Goal: Task Accomplishment & Management: Complete application form

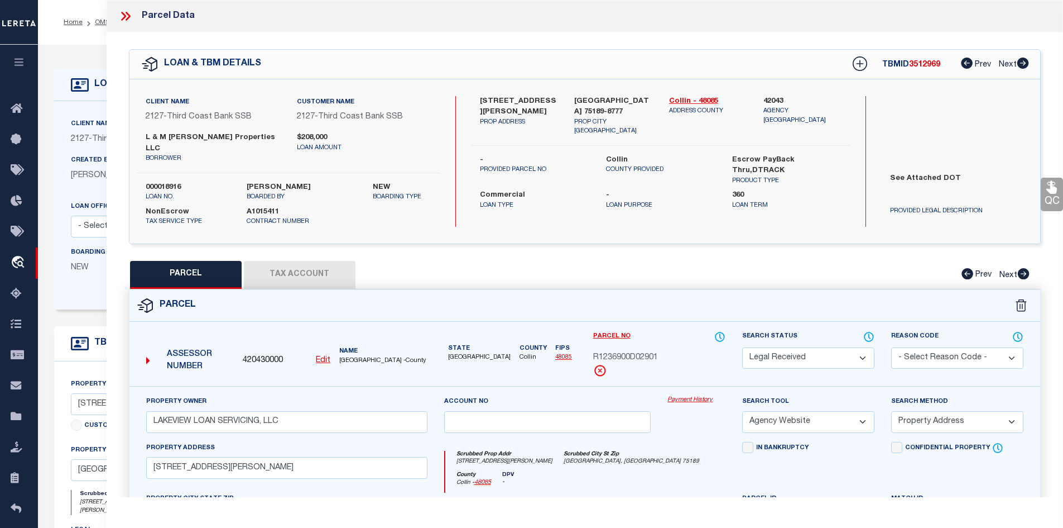
select select "RD"
select select "AGW"
select select "ADD"
select select "20"
select select "NonEscrow"
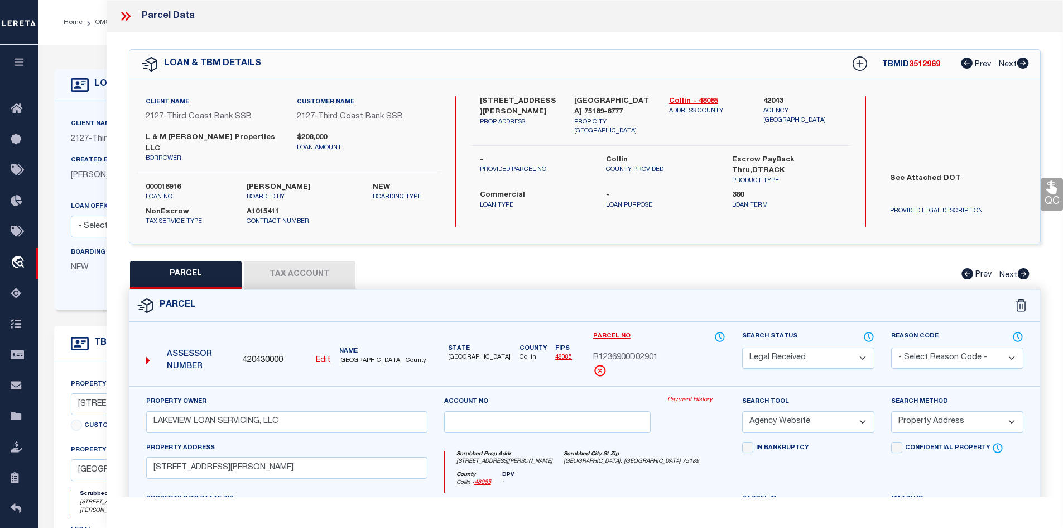
click at [481, 97] on label "2621 MOSER LN" at bounding box center [519, 107] width 78 height 22
copy label "2621"
click at [513, 101] on label "2621 MOSER LN" at bounding box center [519, 107] width 78 height 22
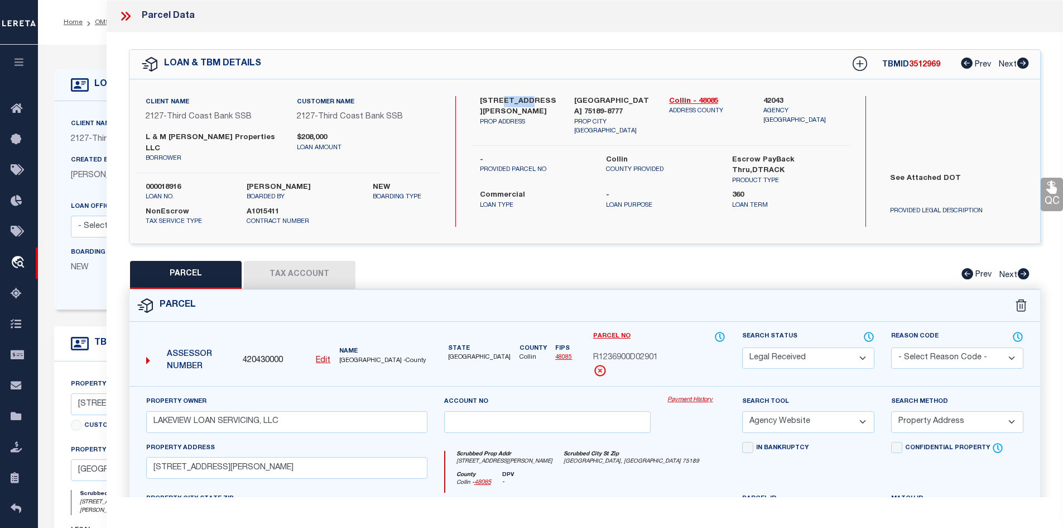
copy label "MOSER"
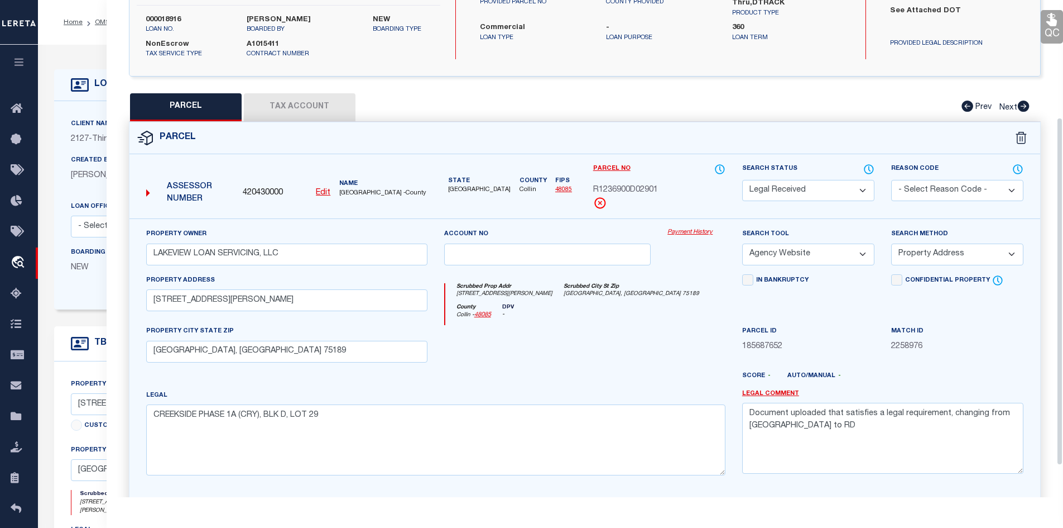
scroll to position [213, 0]
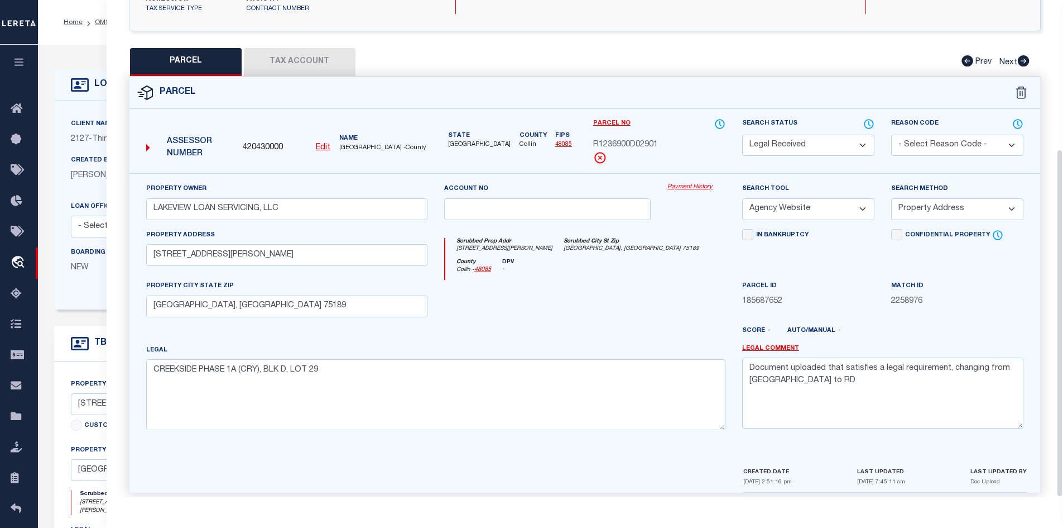
click at [316, 64] on button "Tax Account" at bounding box center [300, 62] width 112 height 28
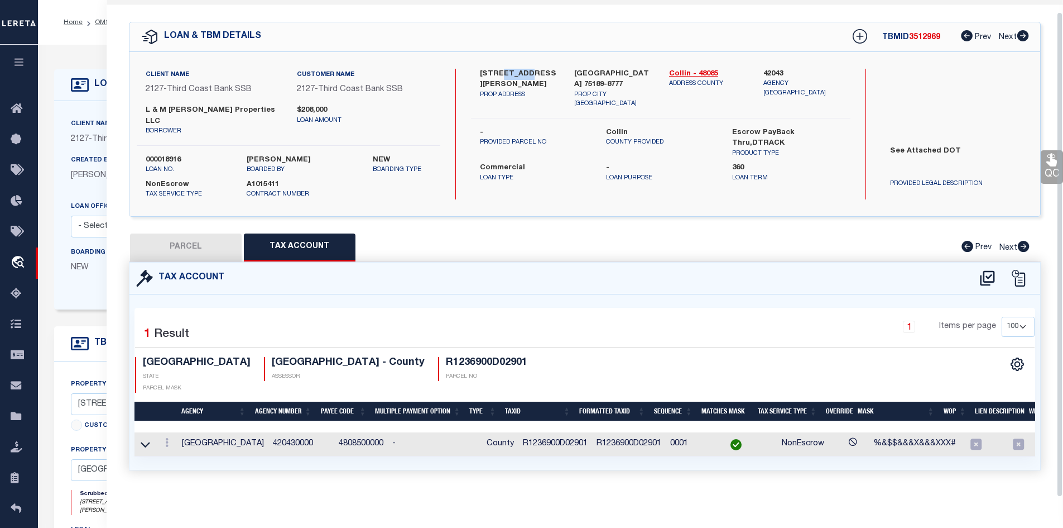
scroll to position [12, 0]
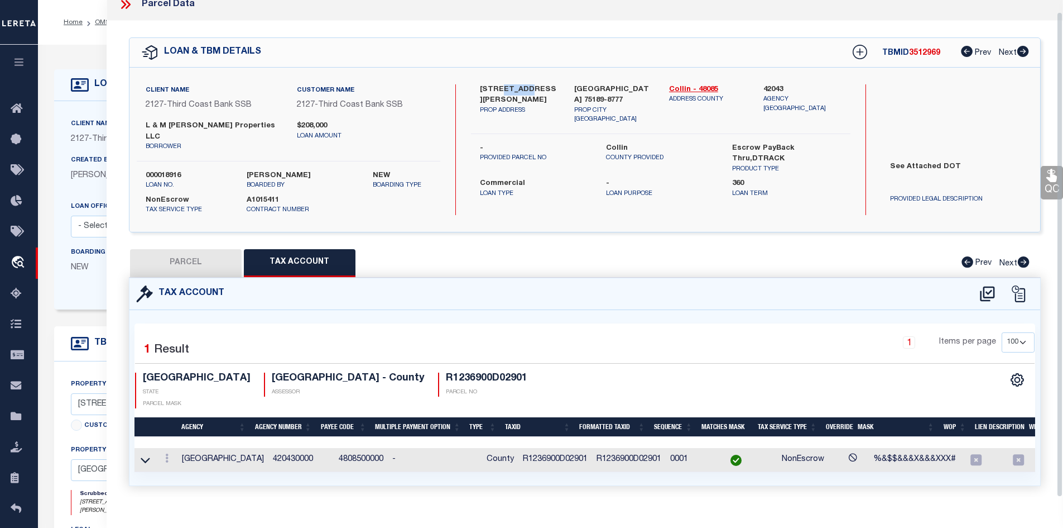
select select "100"
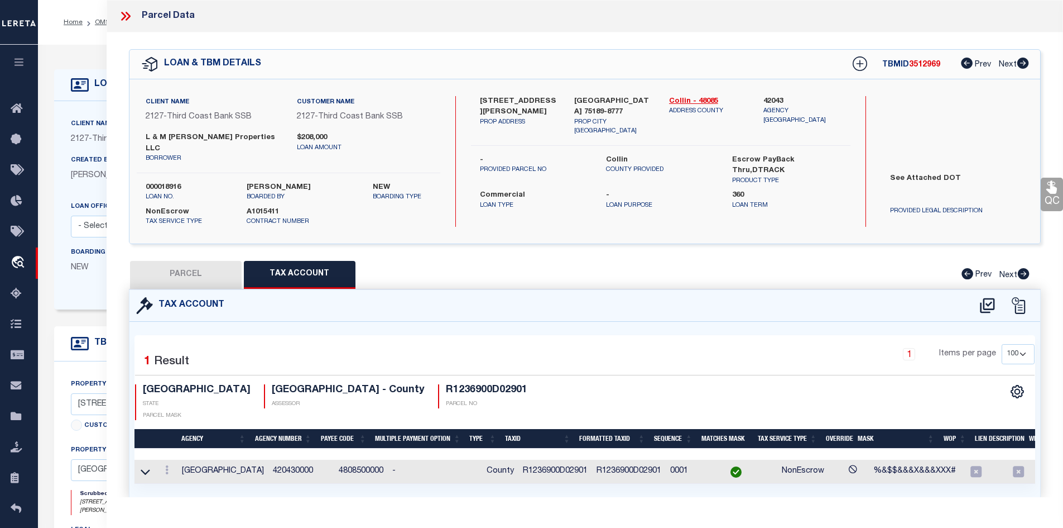
click at [998, 296] on div at bounding box center [1003, 305] width 62 height 18
click at [983, 296] on icon at bounding box center [988, 305] width 18 height 18
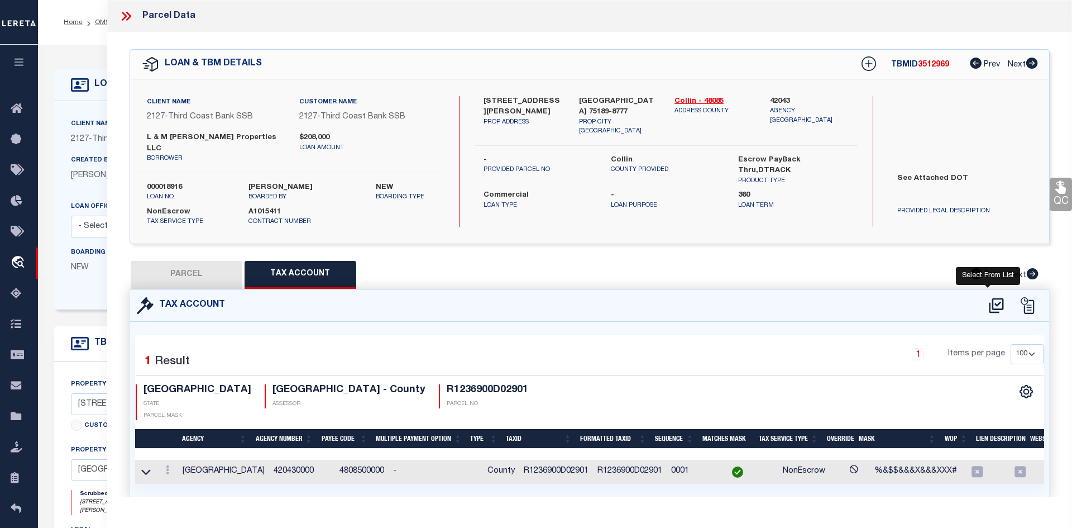
select select "100"
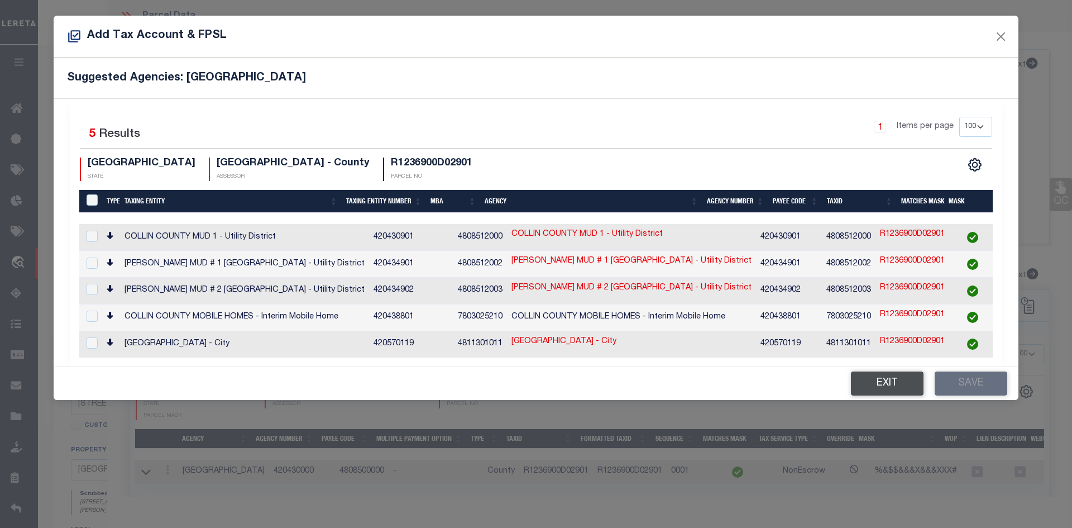
click at [883, 387] on button "Exit" at bounding box center [887, 383] width 73 height 24
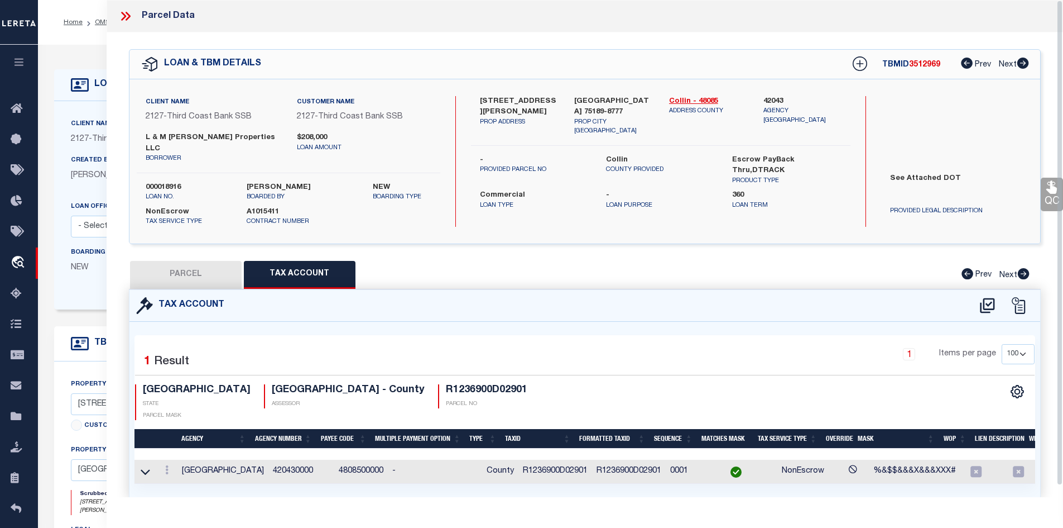
click at [191, 267] on button "PARCEL" at bounding box center [186, 275] width 112 height 28
select select "AS"
select select
checkbox input "false"
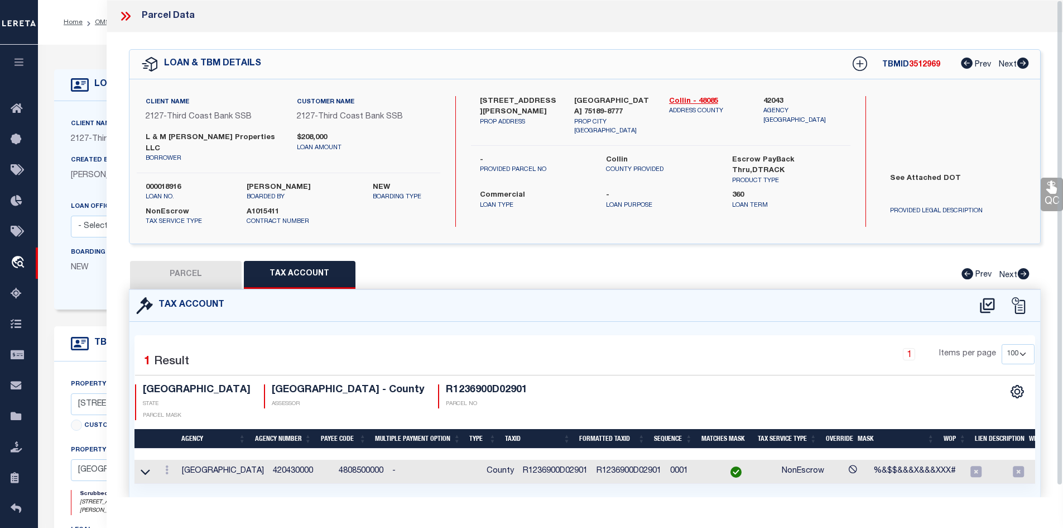
checkbox input "false"
select select "RD"
type input "LAKEVIEW LOAN SERVICING, LLC"
select select "AGW"
select select "ADD"
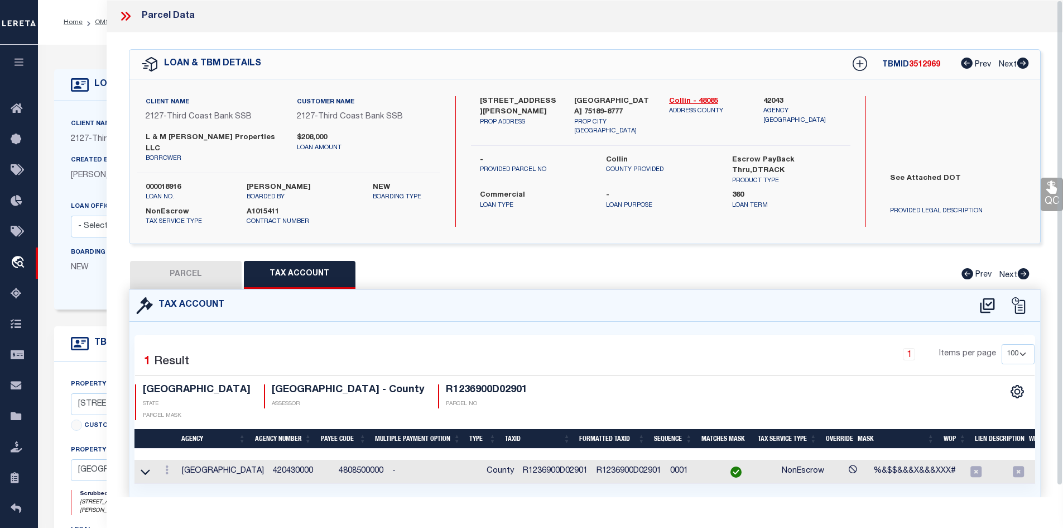
type input "2621 MOSER LN"
type input "ROYSE CITY, TX 75189"
type textarea "CREEKSIDE PHASE 1A (CRY), BLK D, LOT 29"
type textarea "Document uploaded that satisfies a legal requirement, changing from ND to RD"
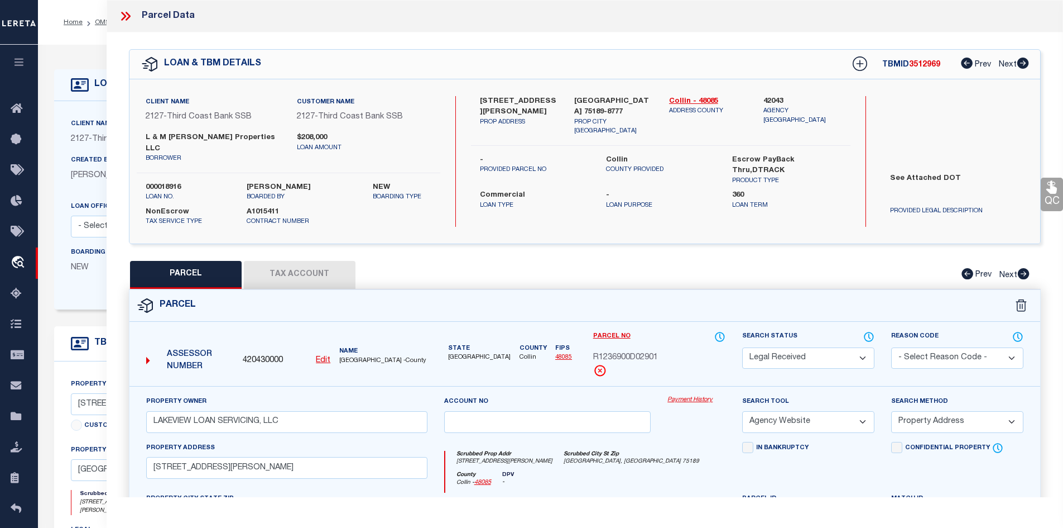
click at [769, 354] on select "Automated Search Bad Parcel Complete Duplicate Parcel High Dollar Reporting In …" at bounding box center [808, 358] width 132 height 22
select select "PC"
click at [742, 347] on select "Automated Search Bad Parcel Complete Duplicate Parcel High Dollar Reporting In …" at bounding box center [808, 358] width 132 height 22
click at [903, 416] on select "-- Select Search Method -- Property Address Legal Liability Info Provided" at bounding box center [957, 422] width 132 height 22
select select "LEG"
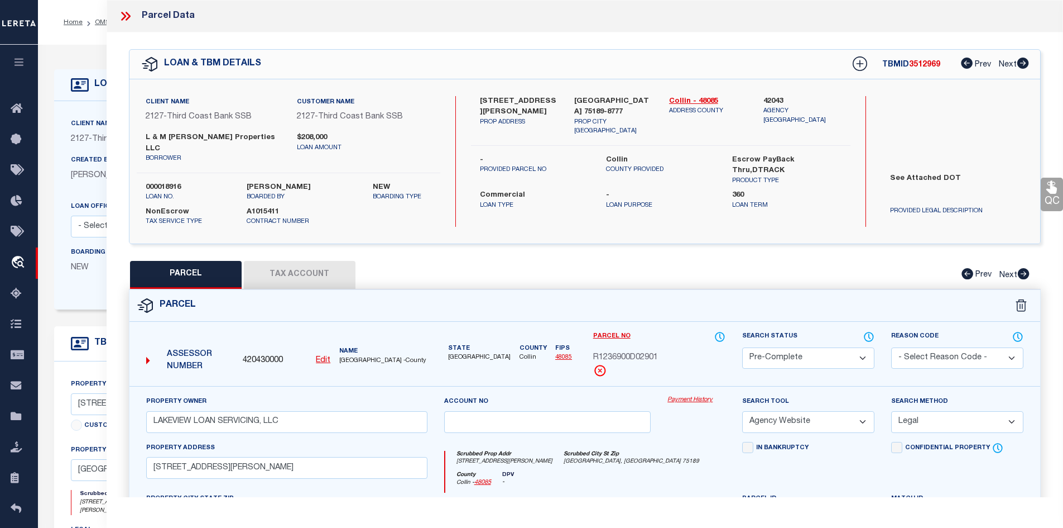
click at [891, 411] on select "-- Select Search Method -- Property Address Legal Liability Info Provided" at bounding box center [957, 422] width 132 height 22
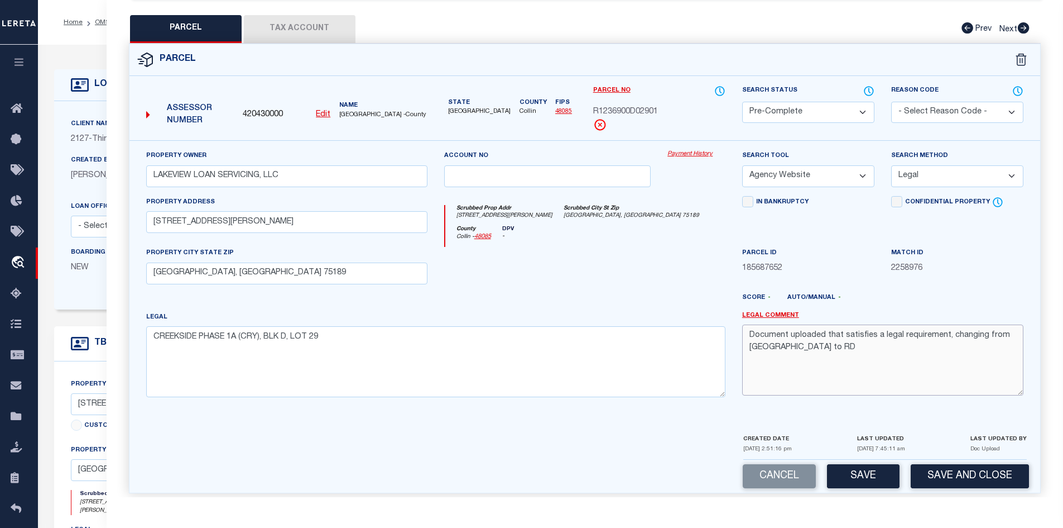
click at [814, 339] on textarea "Document uploaded that satisfies a legal requirement, changing from ND to RD" at bounding box center [882, 359] width 281 height 70
click at [857, 464] on button "Save" at bounding box center [863, 476] width 73 height 24
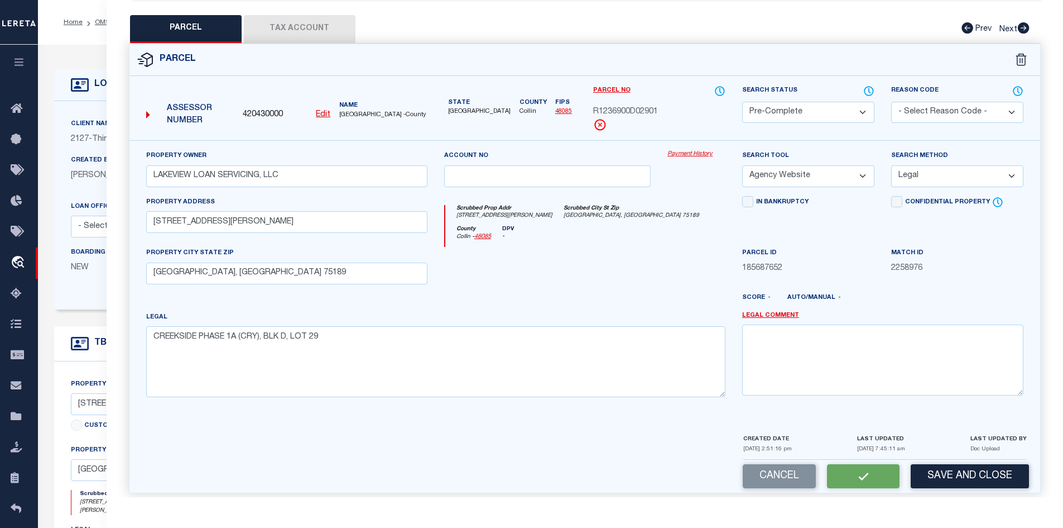
select select "AS"
select select
checkbox input "false"
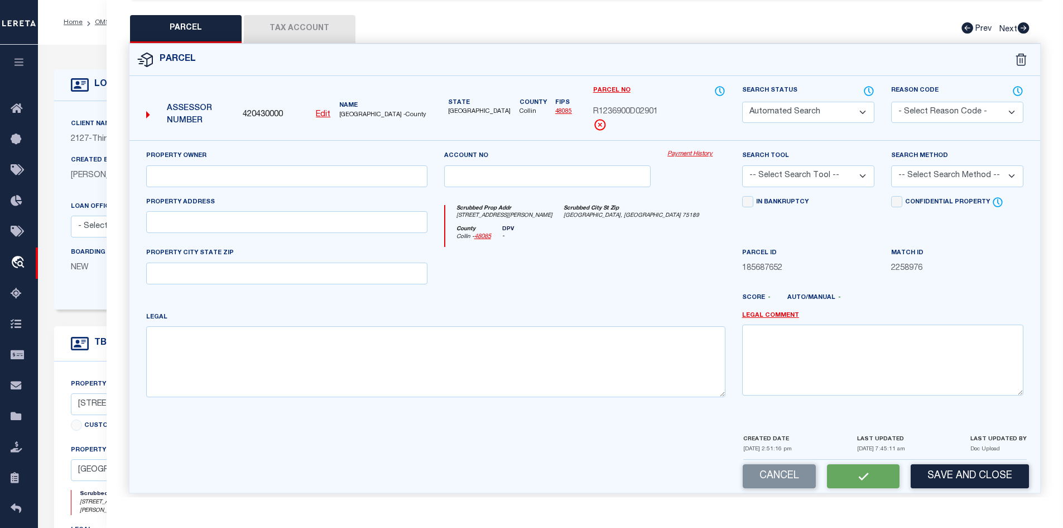
select select "PC"
type input "LAKEVIEW LOAN SERVICING, LLC"
select select "AGW"
select select "LEG"
type input "2621 MOSER LN"
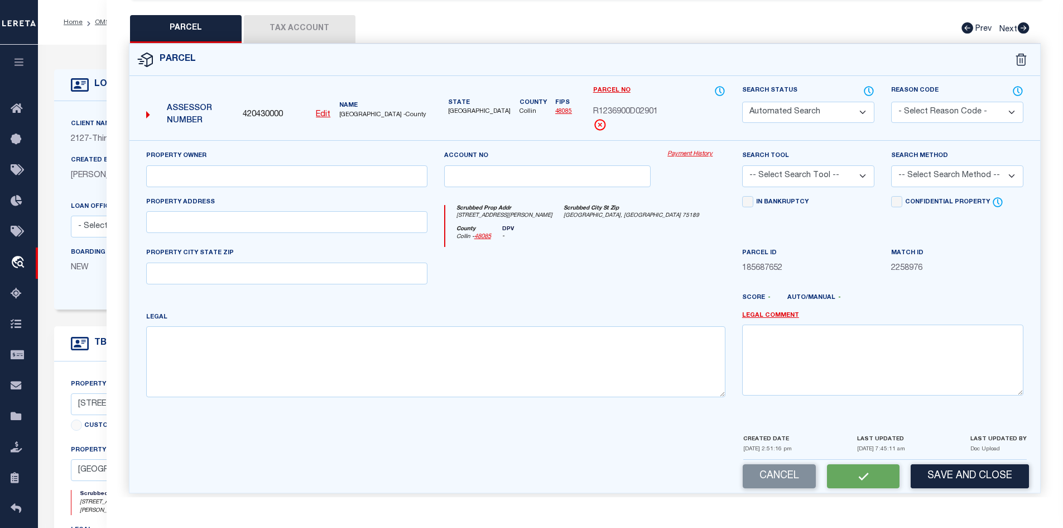
type input "ROYSE CITY, TX 75189"
type textarea "CREEKSIDE PHASE 1A (CRY), BLK D, LOT 29"
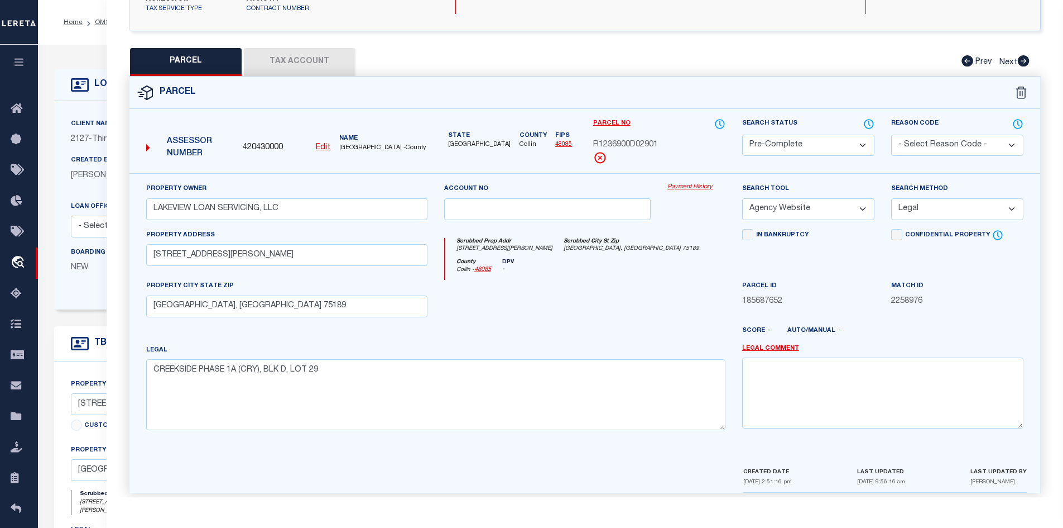
scroll to position [0, 0]
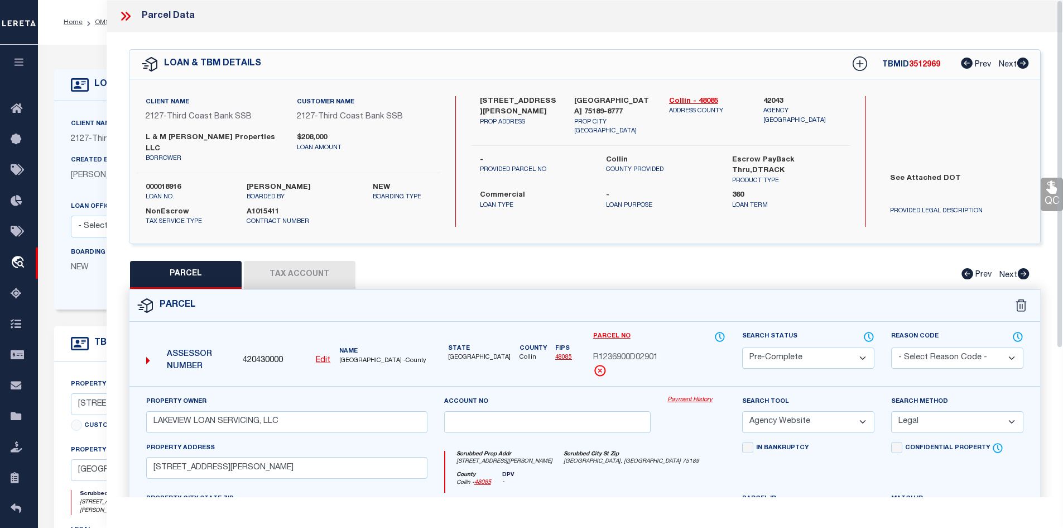
click at [914, 67] on span "3512969" at bounding box center [924, 65] width 31 height 8
copy span "3512969"
click at [166, 182] on label "000018916" at bounding box center [188, 187] width 84 height 11
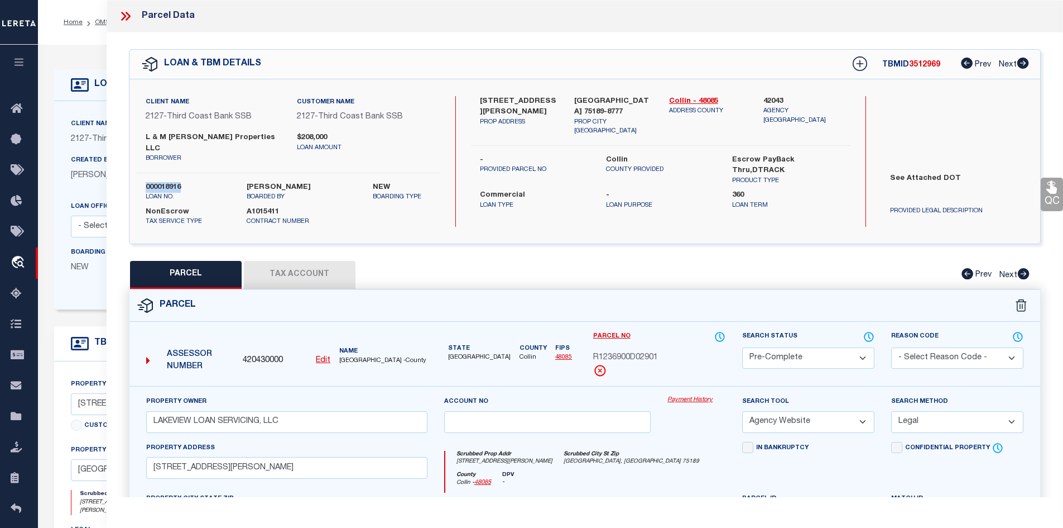
copy label "000018916"
click at [609, 155] on label "Collin" at bounding box center [660, 160] width 109 height 11
click at [608, 155] on label "Collin" at bounding box center [660, 160] width 109 height 11
copy label "Collin"
click at [640, 352] on span "R1236900D02901" at bounding box center [625, 358] width 65 height 12
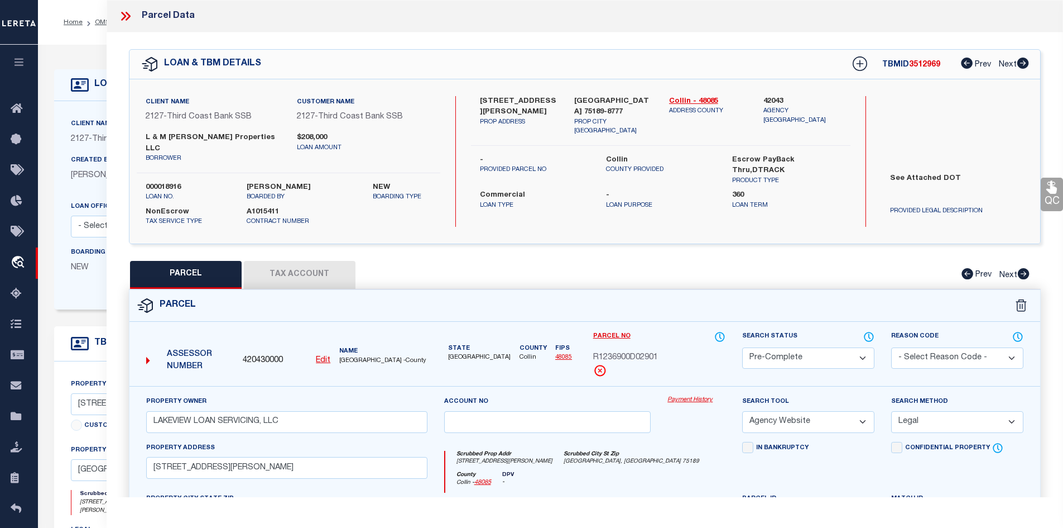
click at [640, 352] on span "R1236900D02901" at bounding box center [625, 358] width 65 height 12
copy div "R1236900D02901"
click at [309, 261] on button "Tax Account" at bounding box center [300, 275] width 112 height 28
select select "100"
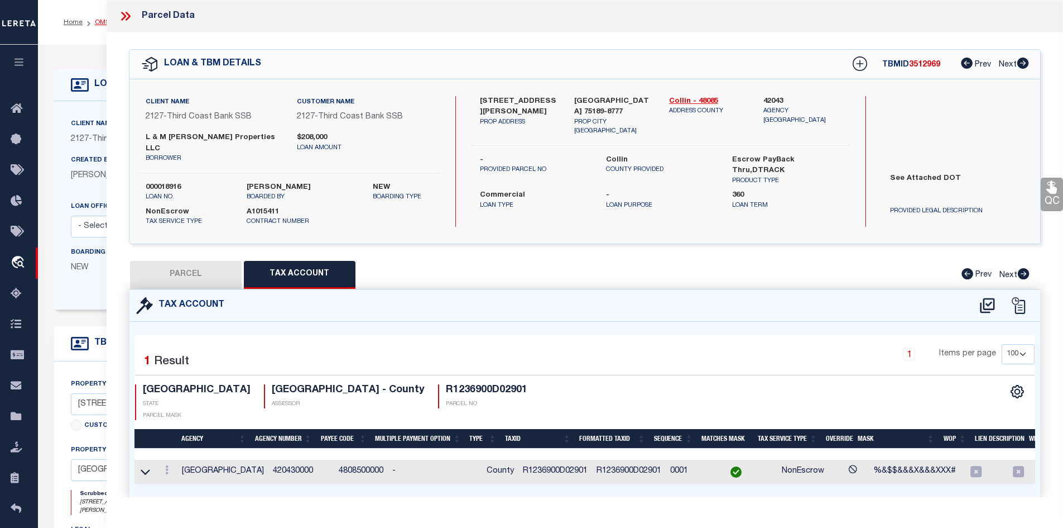
click at [103, 22] on link "OMS" at bounding box center [102, 22] width 15 height 7
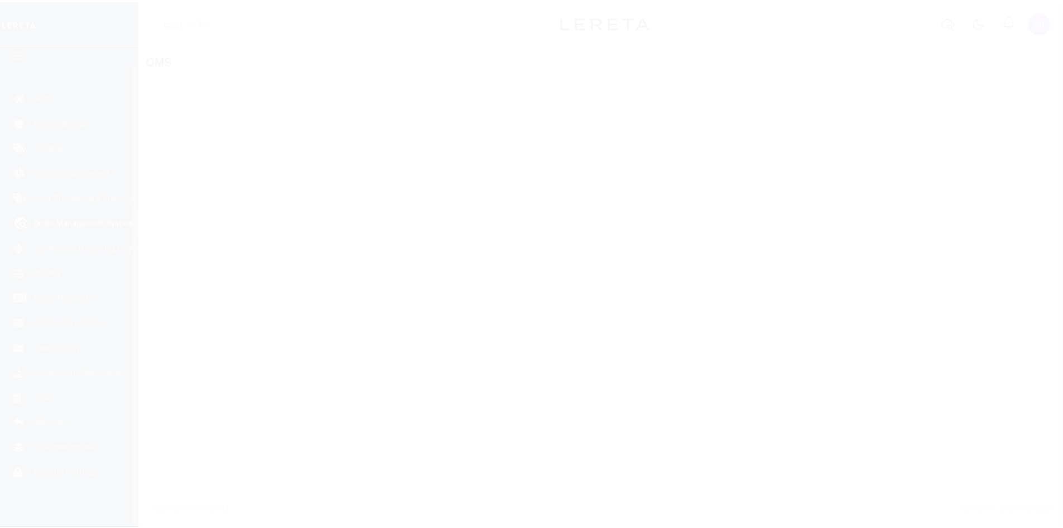
scroll to position [16, 0]
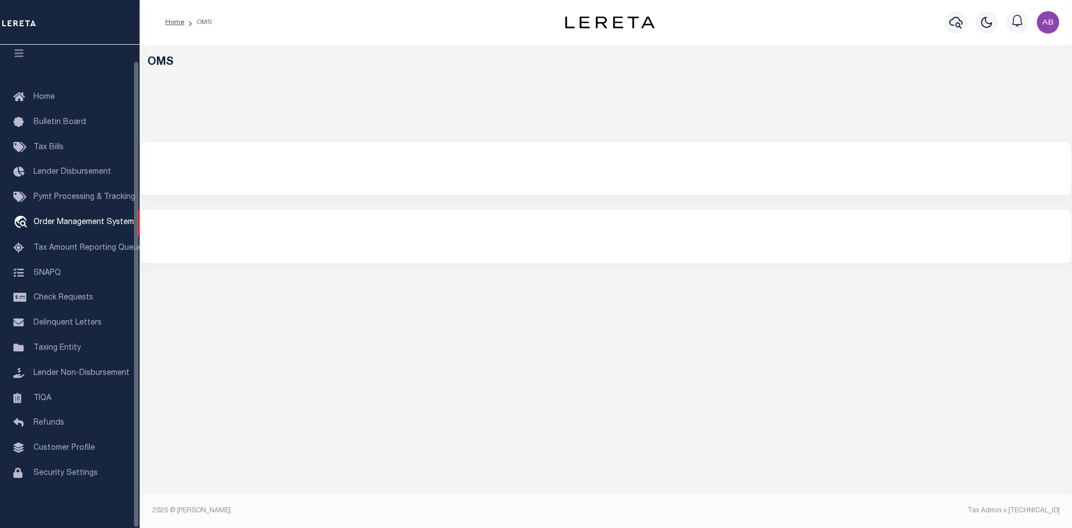
select select "200"
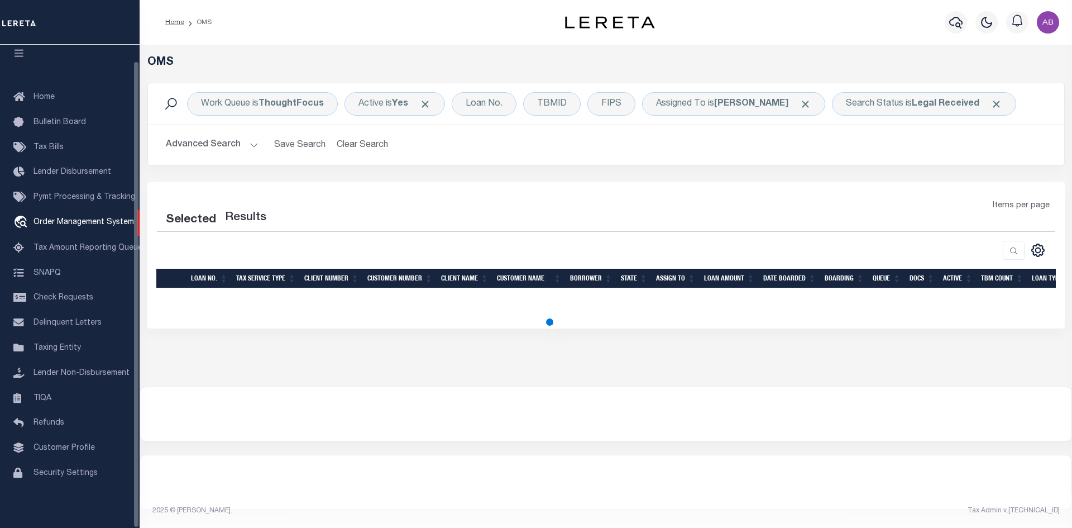
select select "200"
